Goal: Information Seeking & Learning: Learn about a topic

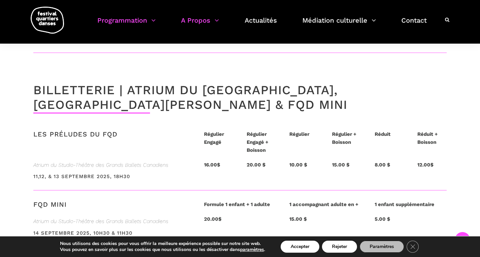
scroll to position [1530, 0]
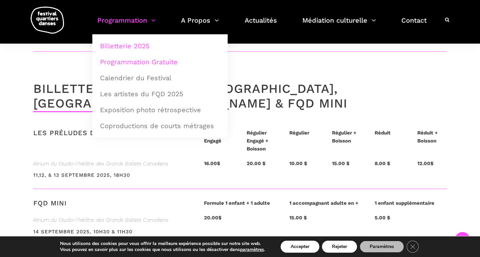
click at [156, 62] on link "Programmation Gratuite" at bounding box center [160, 61] width 128 height 15
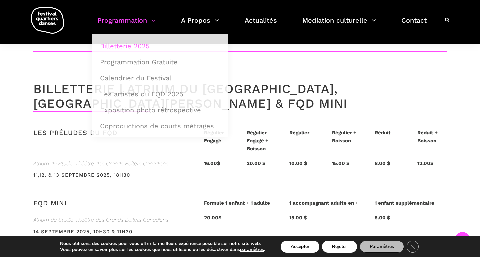
click at [15, 129] on div "LES PRÉLUDES DU FQD Régulier Engagé Régulier Engagé + Boisson Régulier Régulier…" at bounding box center [240, 164] width 480 height 71
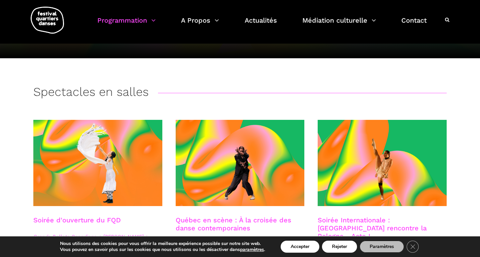
scroll to position [90, 0]
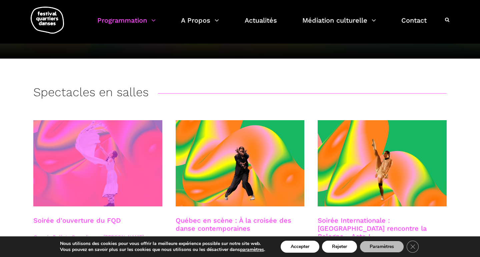
click at [105, 165] on span at bounding box center [97, 163] width 129 height 86
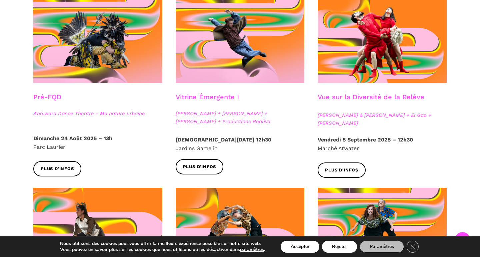
click at [391, 84] on div at bounding box center [382, 45] width 142 height 96
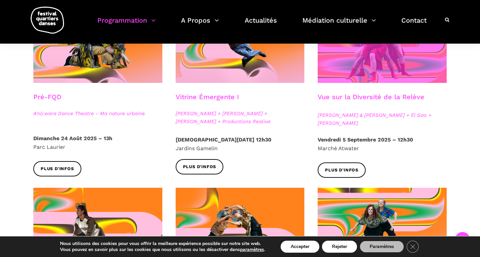
click at [364, 81] on span at bounding box center [382, 40] width 129 height 86
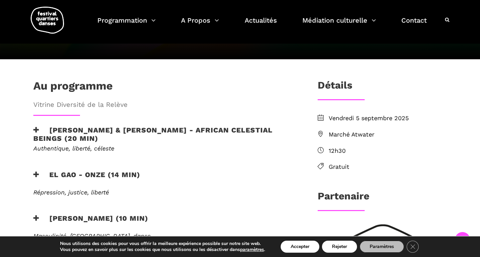
scroll to position [133, 0]
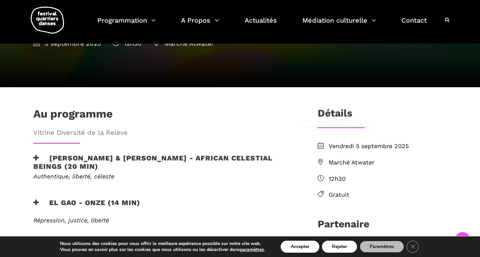
click at [124, 154] on h3 "Athena Lucie Assamba & Leah Danga - African Celestial Beings (20 min)" at bounding box center [164, 162] width 263 height 17
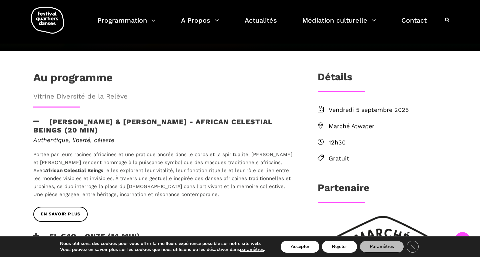
scroll to position [171, 0]
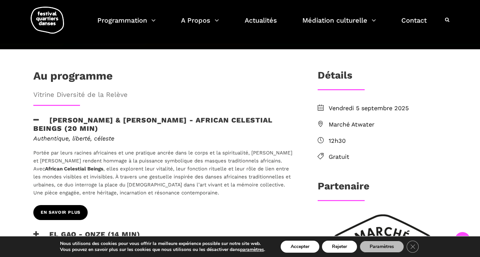
click at [75, 209] on span "EN SAVOIR PLUS" at bounding box center [61, 212] width 40 height 7
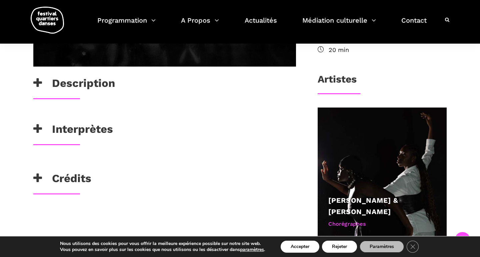
scroll to position [270, 0]
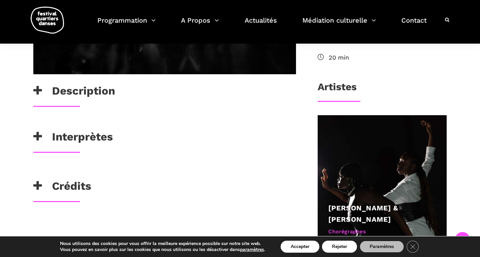
click at [98, 94] on h3 "Description" at bounding box center [74, 92] width 82 height 17
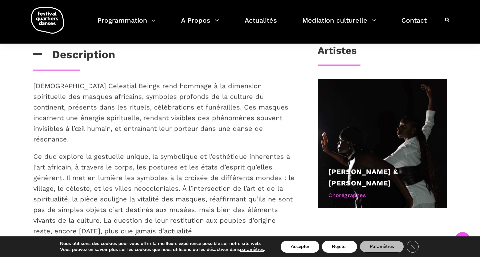
scroll to position [320, 0]
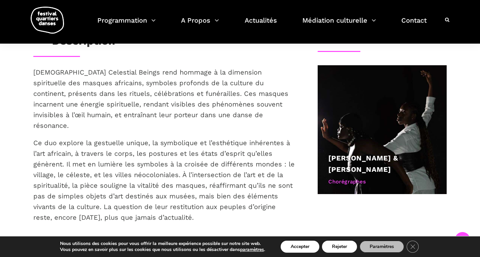
drag, startPoint x: 29, startPoint y: 71, endPoint x: 197, endPoint y: 210, distance: 218.1
click at [197, 210] on div "African Celestial Beings rend hommage à la dimension spirituelle des masques af…" at bounding box center [165, 153] width 276 height 173
copy div "African Celestial Beings rend hommage à la dimension spirituelle des masques af…"
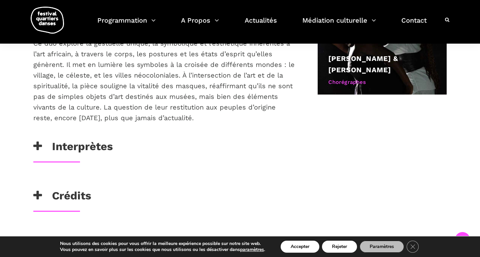
scroll to position [422, 0]
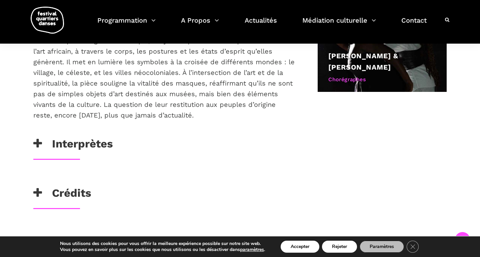
click at [85, 187] on h3 "Crédits" at bounding box center [62, 195] width 58 height 17
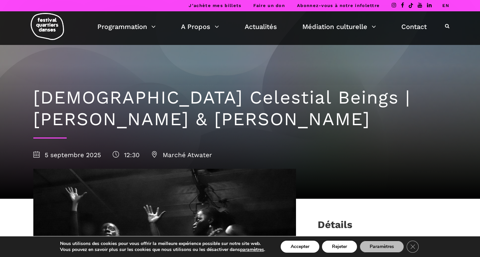
scroll to position [0, 0]
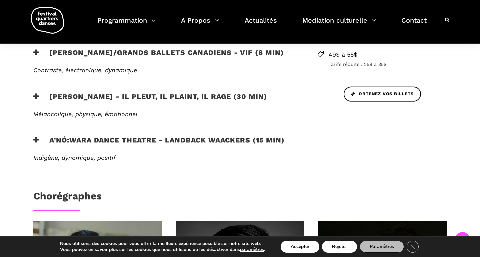
scroll to position [295, 0]
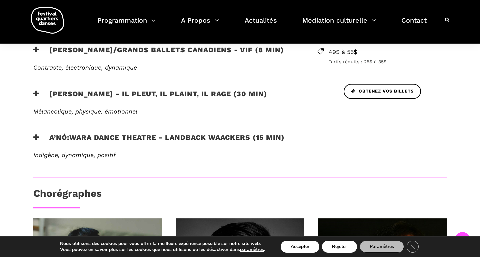
click at [213, 138] on h3 "A’nó:wara Dance Theatre - Landback Waackers (15 min)" at bounding box center [158, 141] width 251 height 17
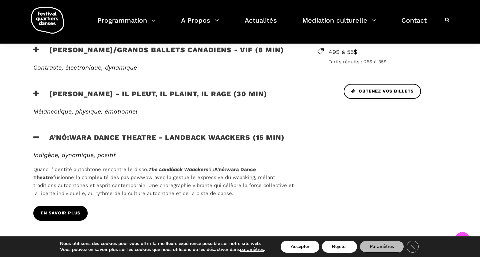
click at [75, 212] on span "EN SAVOIR PLUS" at bounding box center [61, 213] width 40 height 7
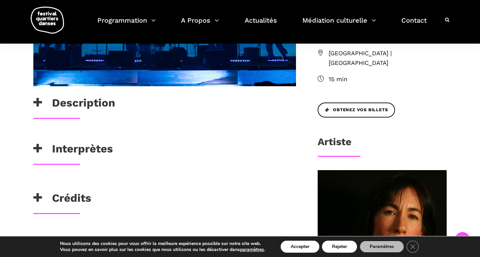
scroll to position [258, 0]
click at [107, 103] on h3 "Description" at bounding box center [74, 104] width 82 height 17
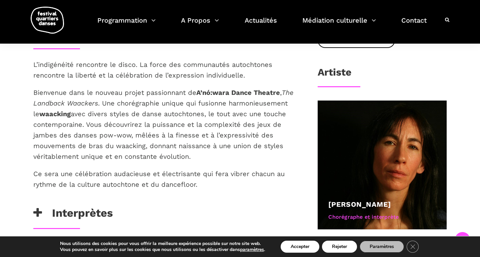
scroll to position [329, 0]
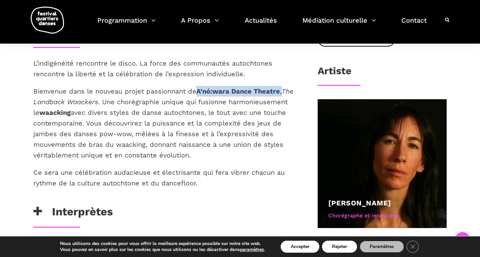
drag, startPoint x: 287, startPoint y: 92, endPoint x: 196, endPoint y: 87, distance: 91.1
click at [196, 87] on p "Bienvenue dans le nouveau projet passionnant de A’nó:wara Dance Theatre , The L…" at bounding box center [164, 123] width 263 height 75
drag, startPoint x: 198, startPoint y: 88, endPoint x: 279, endPoint y: 88, distance: 81.7
click at [279, 88] on p "Bienvenue dans le nouveau projet passionnant de A’nó:wara Dance Theatre , The L…" at bounding box center [164, 123] width 263 height 75
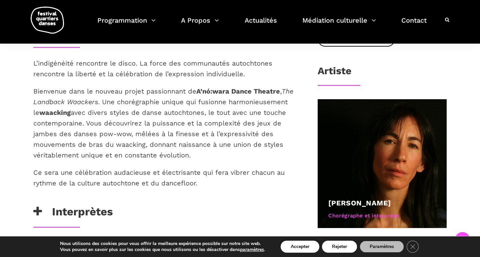
copy p "A’nó:wara Dance Theatre"
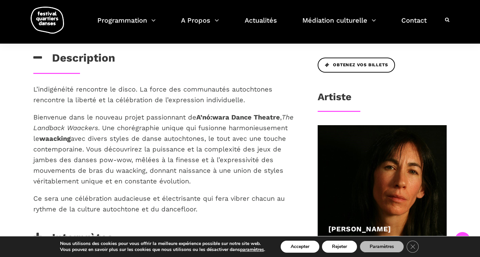
scroll to position [307, 0]
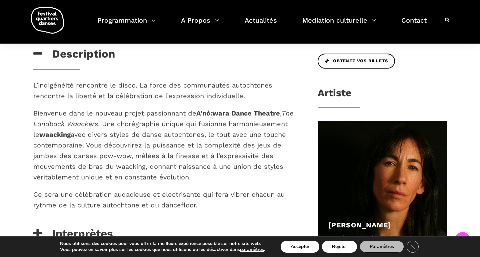
click at [230, 112] on strong "A’nó:wara Dance Theatre" at bounding box center [238, 113] width 84 height 8
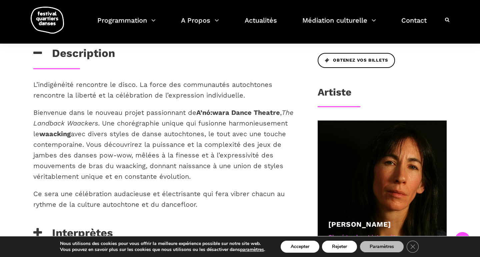
scroll to position [304, 0]
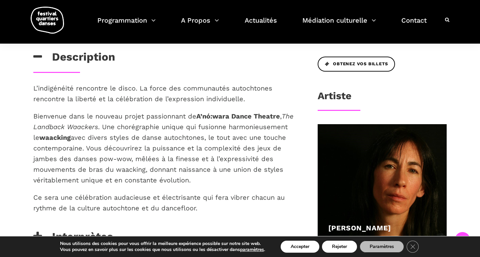
click at [226, 117] on strong "A’nó:wara Dance Theatre" at bounding box center [238, 116] width 84 height 8
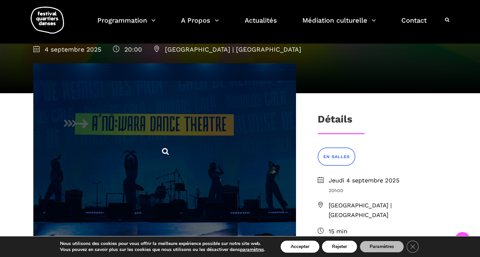
scroll to position [104, 0]
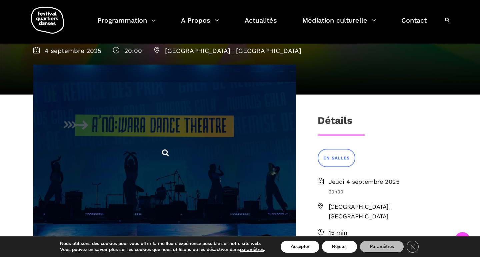
click at [206, 154] on span at bounding box center [164, 152] width 263 height 175
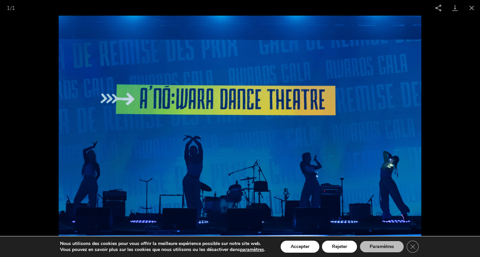
scroll to position [228, 0]
click at [472, 9] on button "Close gallery" at bounding box center [471, 8] width 17 height 16
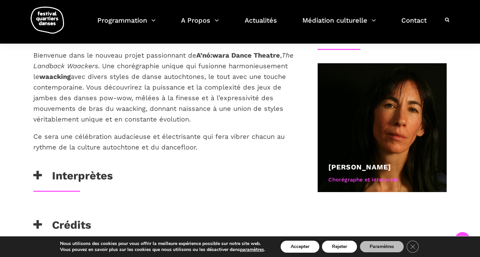
scroll to position [371, 0]
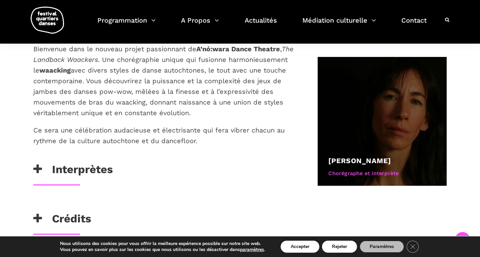
click at [390, 157] on link "[PERSON_NAME]" at bounding box center [359, 161] width 63 height 8
